Goal: Information Seeking & Learning: Learn about a topic

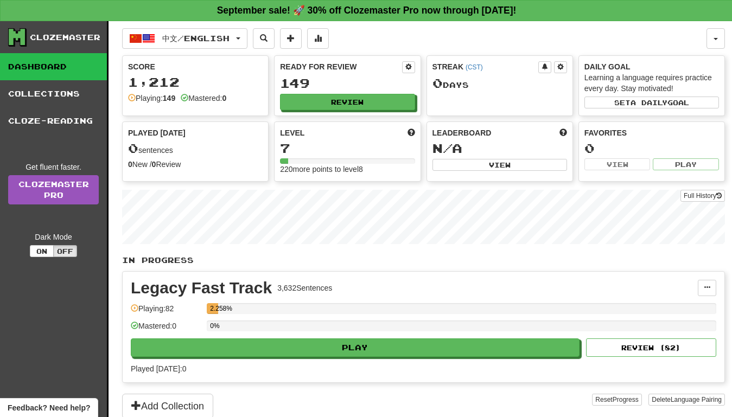
click at [46, 62] on link "Dashboard" at bounding box center [53, 66] width 107 height 27
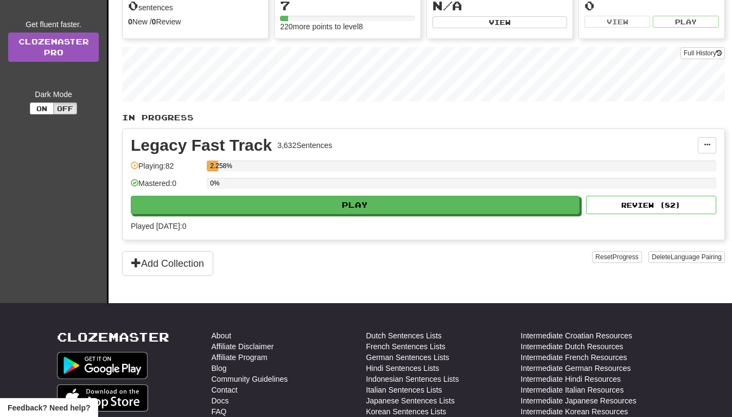
scroll to position [156, 0]
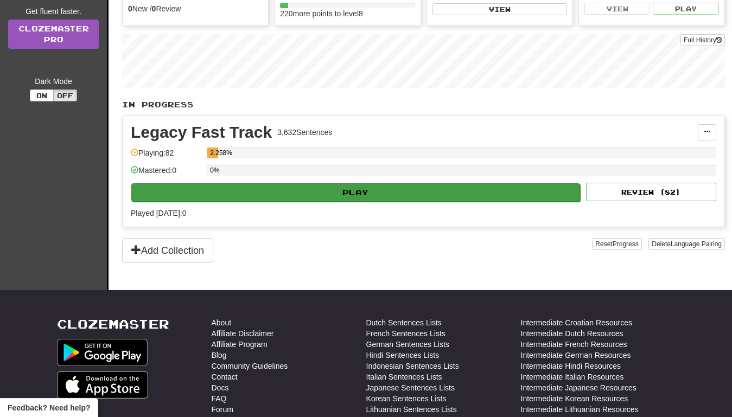
click at [320, 188] on button "Play" at bounding box center [355, 192] width 449 height 18
select select "**"
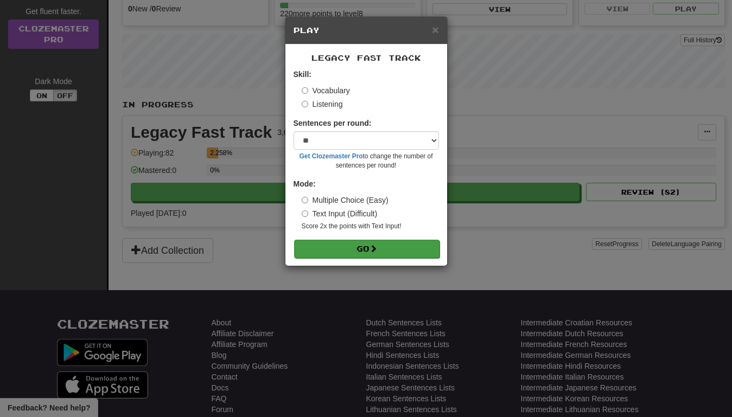
click at [345, 250] on button "Go" at bounding box center [366, 249] width 145 height 18
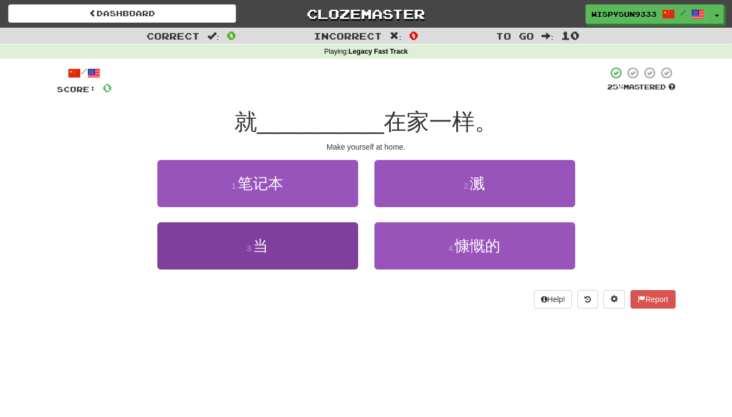
click at [314, 259] on button "3 . 当" at bounding box center [257, 246] width 201 height 47
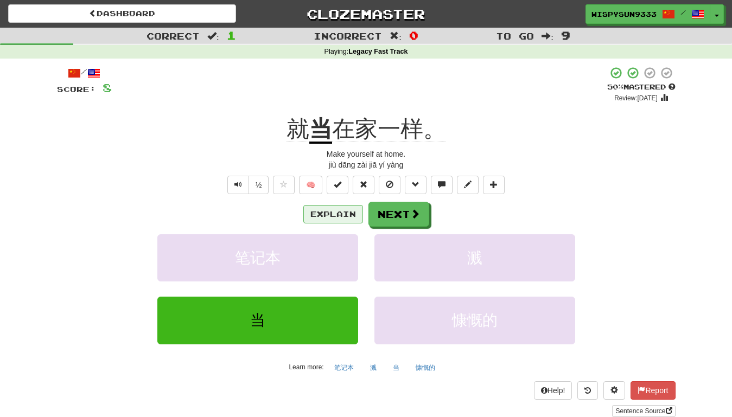
click at [338, 211] on button "Explain" at bounding box center [333, 214] width 60 height 18
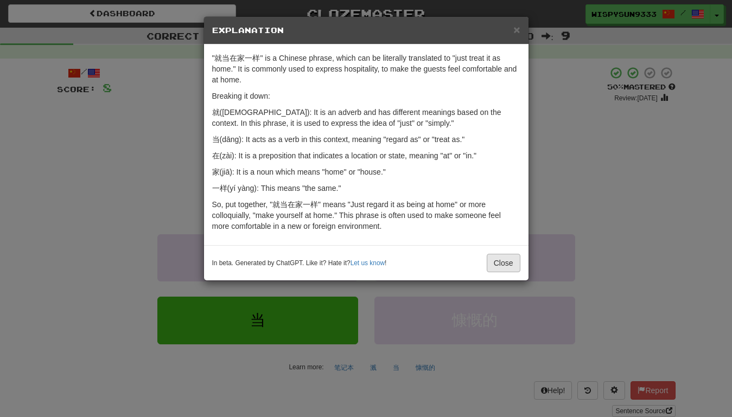
click at [502, 266] on button "Close" at bounding box center [504, 263] width 34 height 18
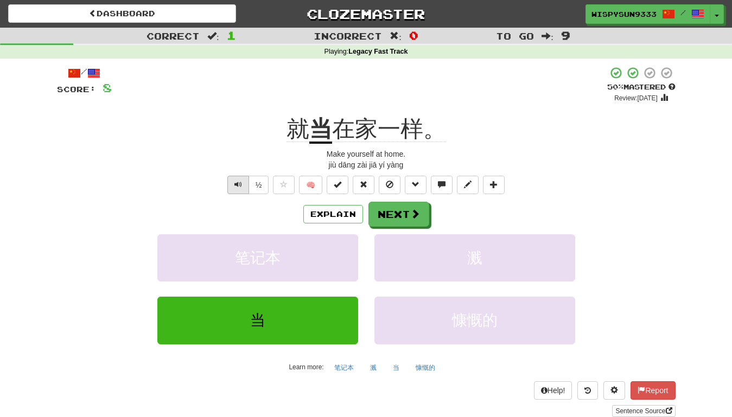
click at [236, 188] on button "Text-to-speech controls" at bounding box center [238, 185] width 22 height 18
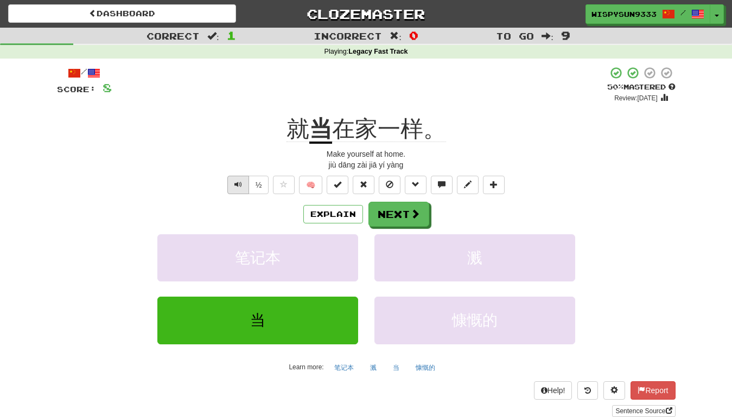
click at [236, 188] on button "Text-to-speech controls" at bounding box center [238, 185] width 22 height 18
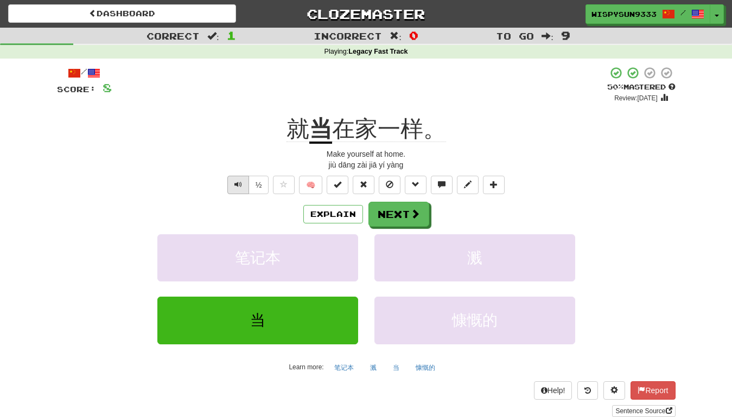
click at [236, 188] on button "Text-to-speech controls" at bounding box center [238, 185] width 22 height 18
click at [411, 211] on span at bounding box center [416, 215] width 10 height 10
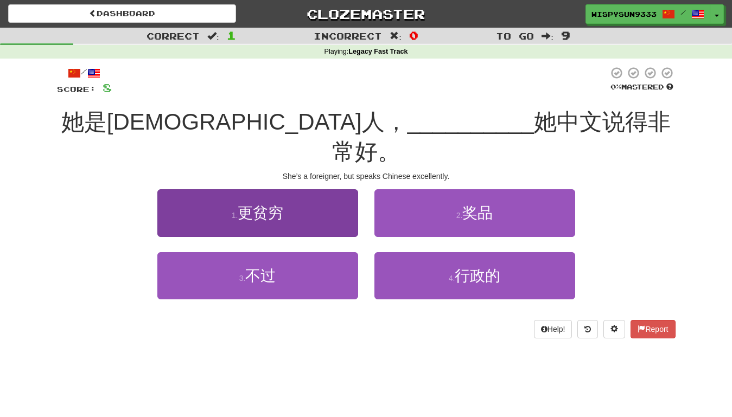
click at [292, 189] on button "1 . 更贫穷" at bounding box center [257, 212] width 201 height 47
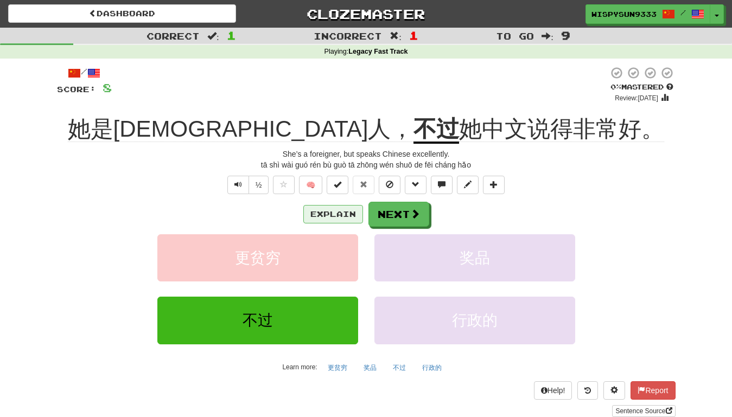
click at [327, 207] on button "Explain" at bounding box center [333, 214] width 60 height 18
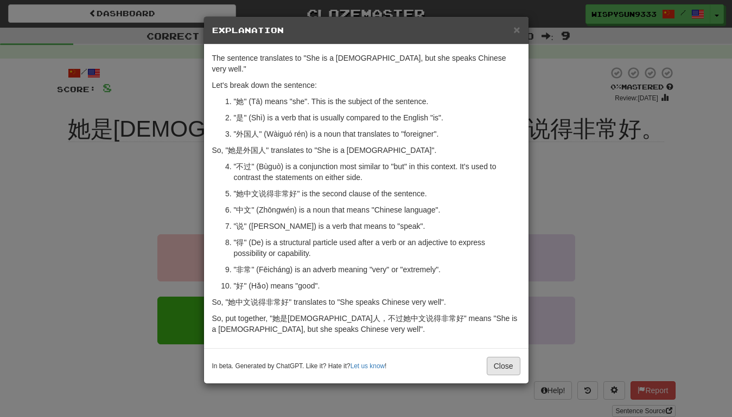
click at [505, 357] on button "Close" at bounding box center [504, 366] width 34 height 18
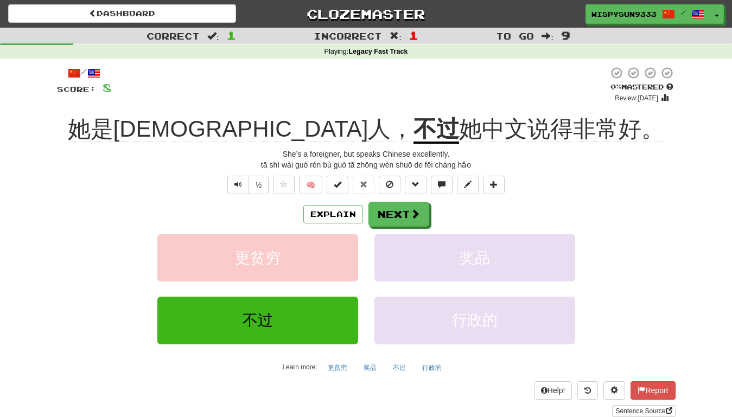
click at [331, 147] on div "/ Score: 8 0 % Mastered Review: 2025-09-19 她是外国人， 不过 她中文说得非常好。 She’s a foreigne…" at bounding box center [366, 241] width 619 height 351
click at [340, 214] on button "Explain" at bounding box center [333, 214] width 60 height 18
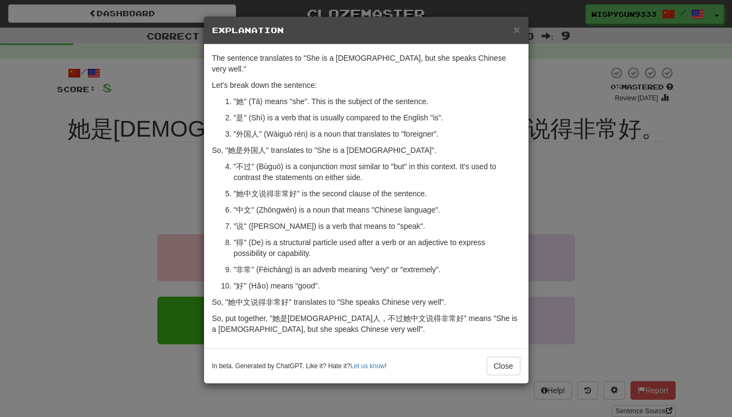
click at [247, 145] on p "So, "她是外国人" translates to "She is a foreigner"." at bounding box center [366, 150] width 308 height 11
click at [493, 357] on button "Close" at bounding box center [504, 366] width 34 height 18
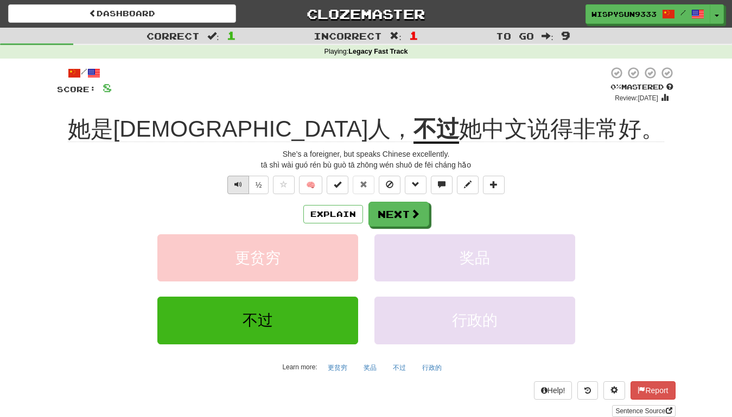
click at [244, 183] on button "Text-to-speech controls" at bounding box center [238, 185] width 22 height 18
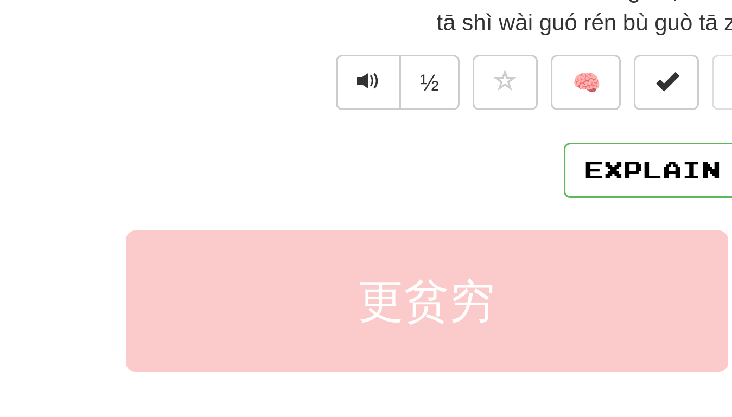
scroll to position [19, 0]
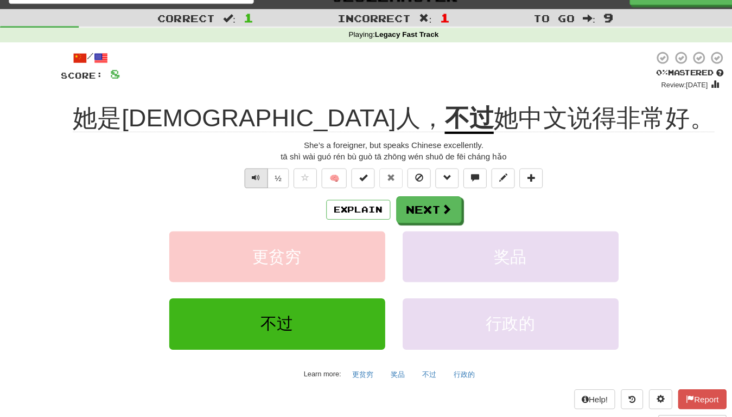
click at [239, 168] on span "Text-to-speech controls" at bounding box center [239, 166] width 8 height 8
click at [388, 193] on button "Next" at bounding box center [399, 195] width 61 height 25
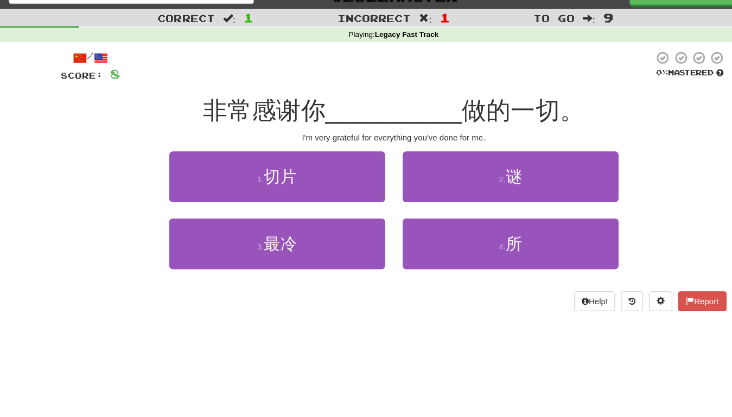
click at [219, 123] on div "I'm very grateful for everything you've done for me." at bounding box center [366, 128] width 619 height 11
click at [290, 115] on div "非常感谢你 __________ 做的一切。" at bounding box center [366, 103] width 619 height 30
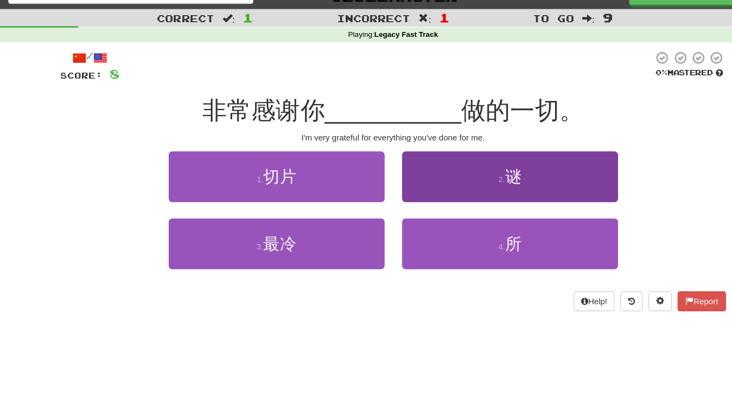
click at [458, 169] on button "2 . 谜" at bounding box center [475, 164] width 201 height 47
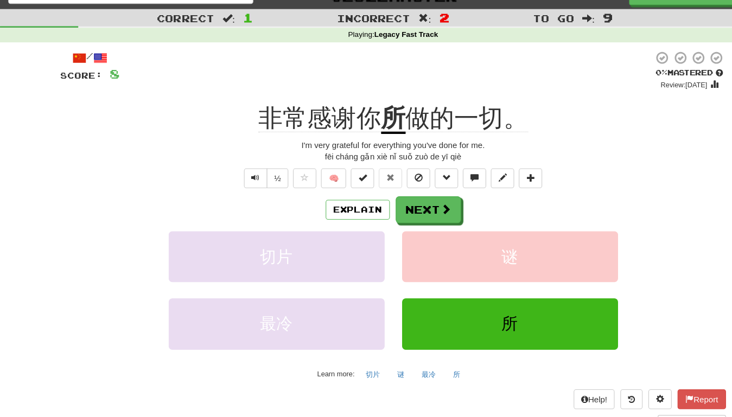
click at [468, 313] on button "所" at bounding box center [475, 301] width 201 height 47
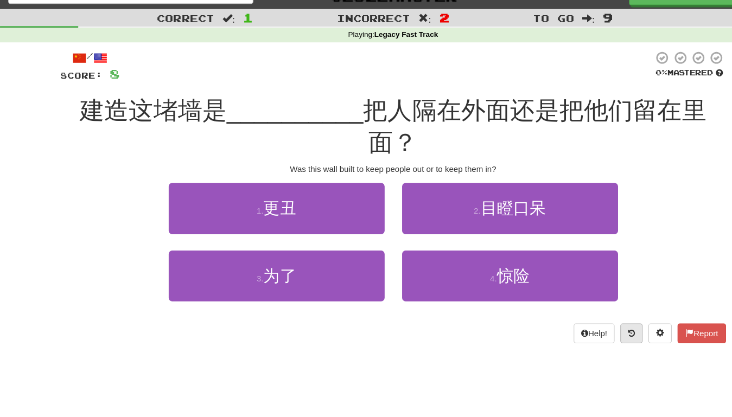
click at [585, 307] on icon at bounding box center [588, 311] width 7 height 8
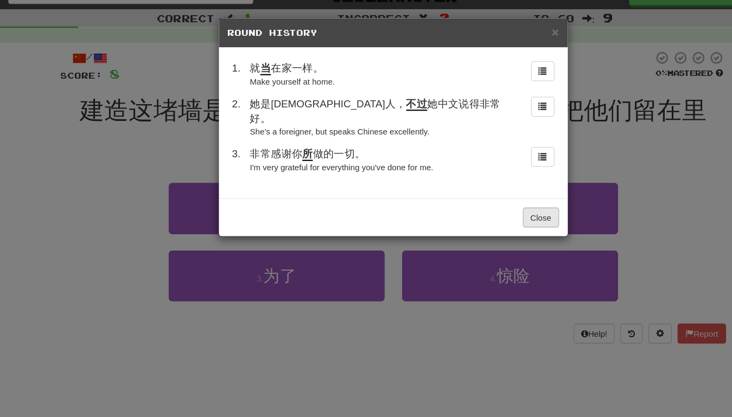
click at [498, 193] on button "Close" at bounding box center [504, 202] width 34 height 18
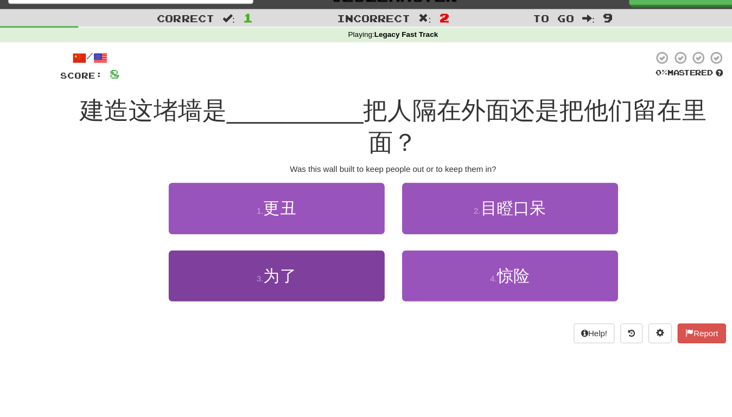
click at [260, 249] on span "为了" at bounding box center [260, 257] width 30 height 17
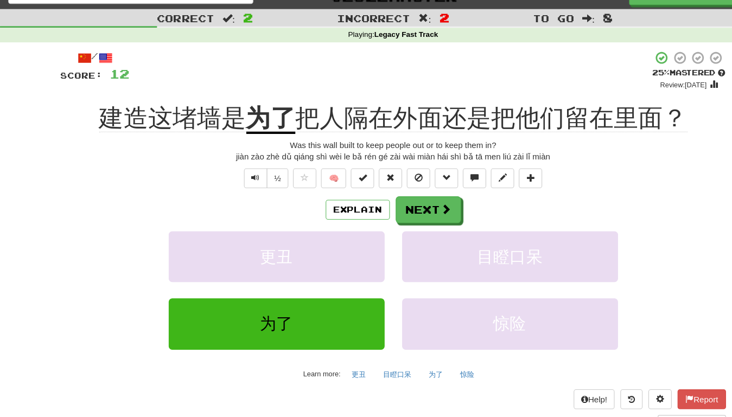
click at [80, 121] on div "建造这堵墙是 为了 把人隔在外面还是把他们留在里面？" at bounding box center [366, 111] width 619 height 30
